Goal: Transaction & Acquisition: Purchase product/service

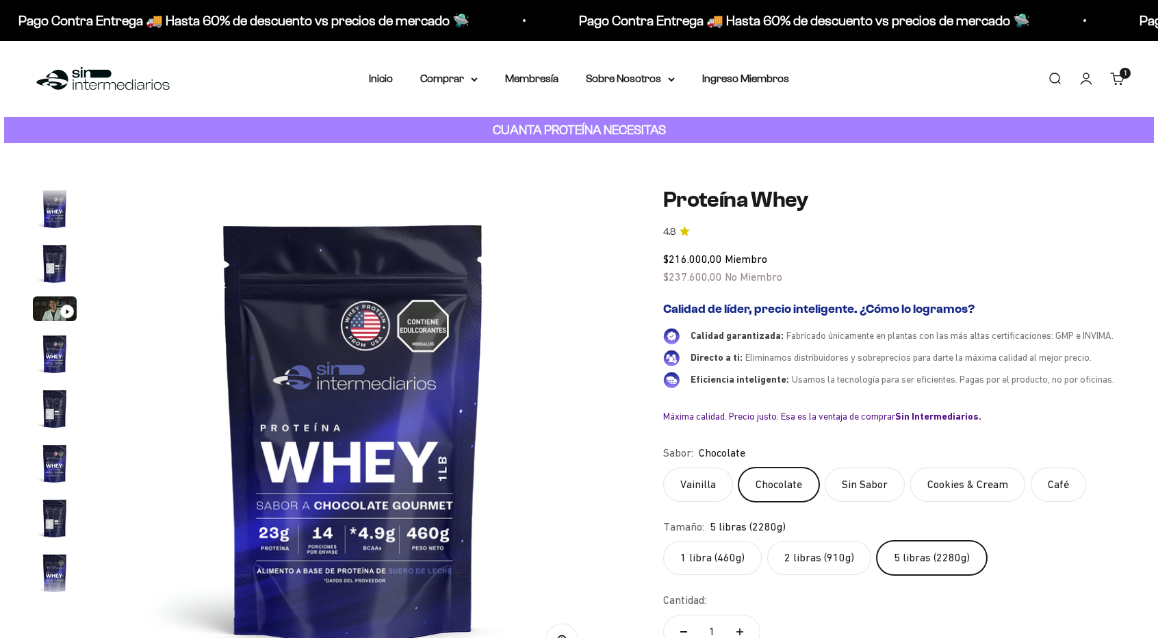
scroll to position [354, 0]
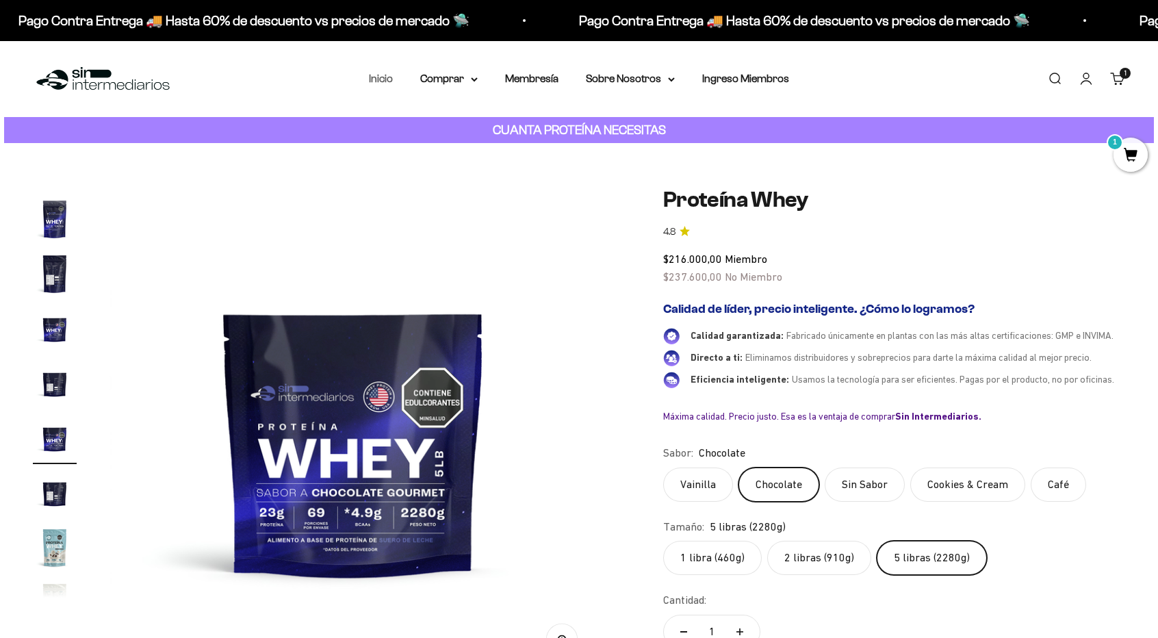
click at [380, 79] on link "Inicio" at bounding box center [381, 79] width 24 height 12
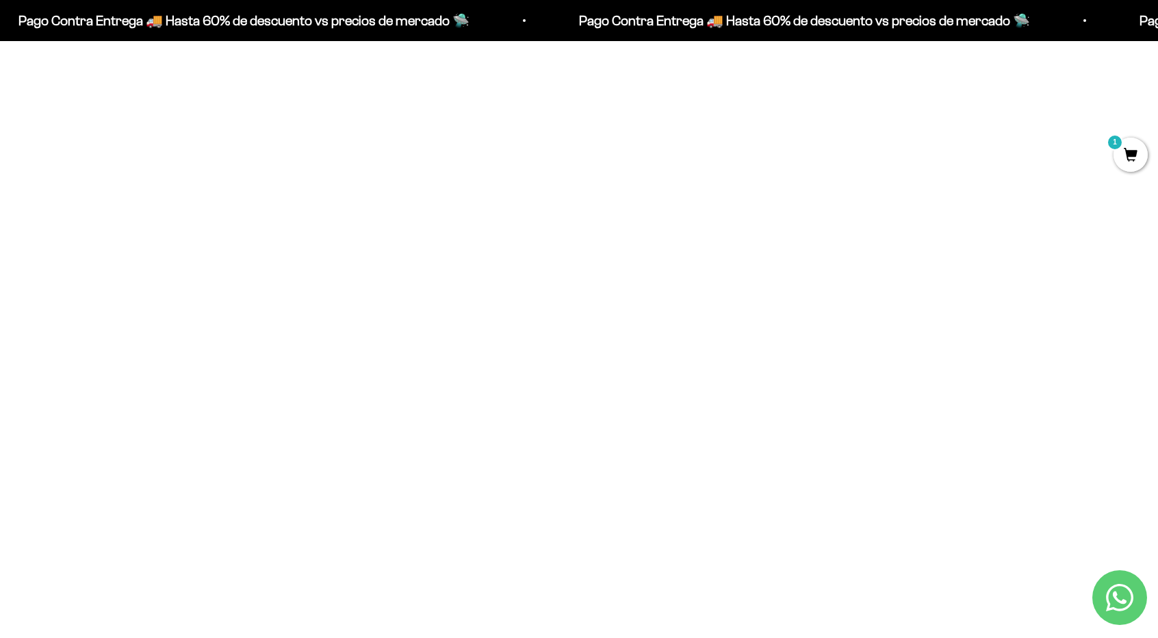
scroll to position [475, 0]
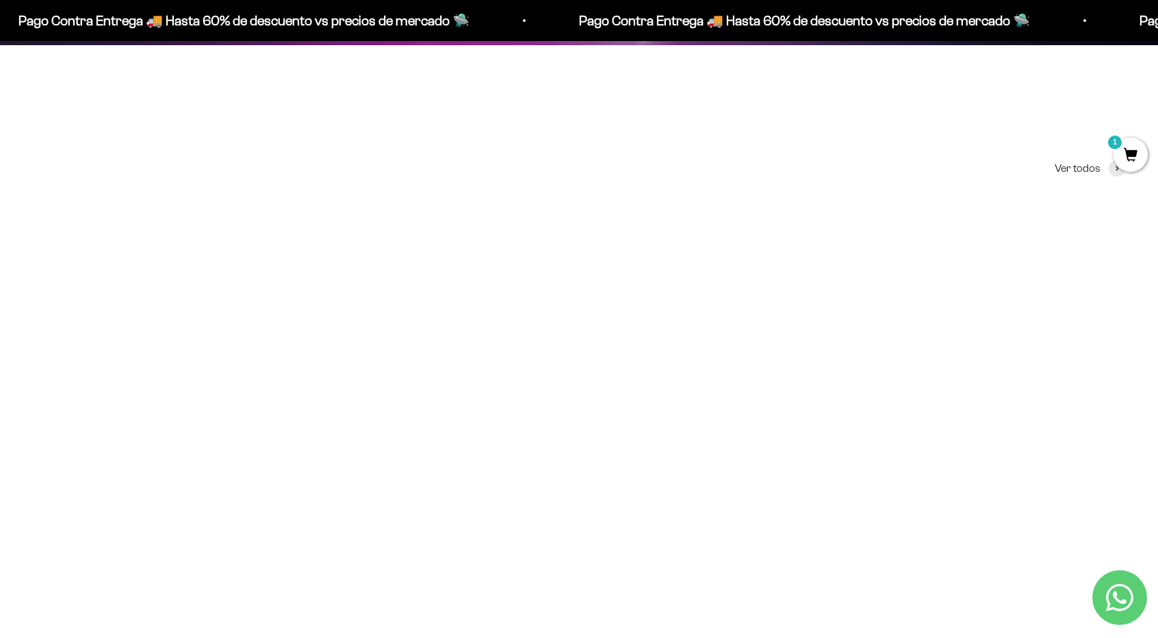
click at [566, 413] on img at bounding box center [578, 386] width 353 height 353
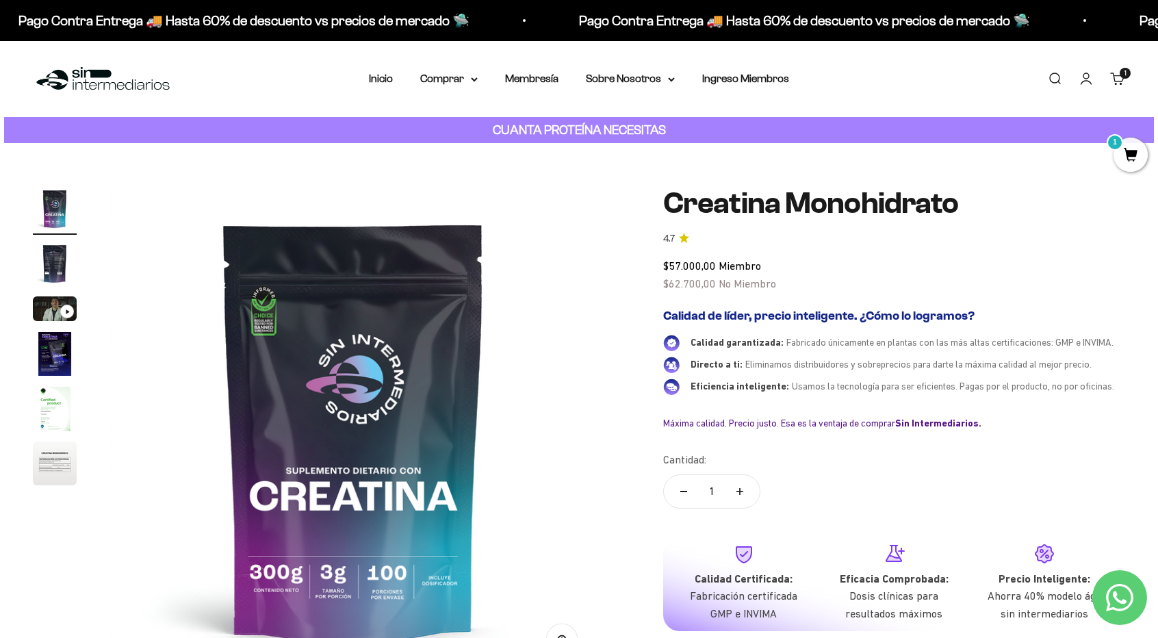
click at [1121, 138] on div "1" at bounding box center [1131, 154] width 34 height 34
click at [1127, 170] on span "1" at bounding box center [1131, 155] width 34 height 34
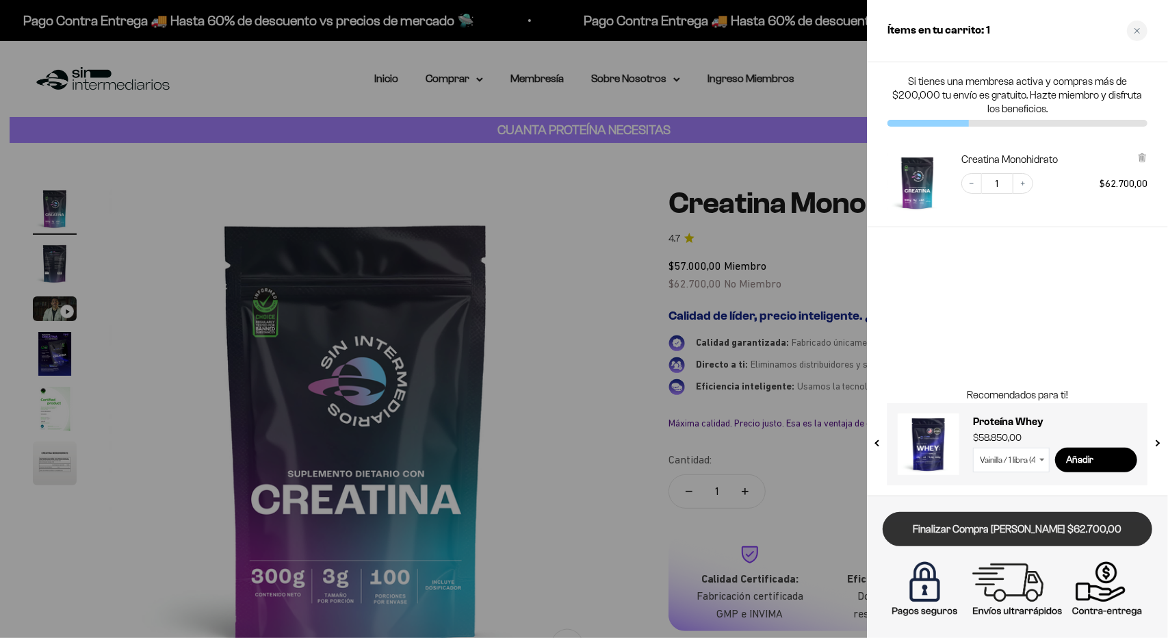
click at [1076, 530] on link "Finalizar Compra [PERSON_NAME] $62.700,00" at bounding box center [1018, 529] width 270 height 35
